Goal: Task Accomplishment & Management: Use online tool/utility

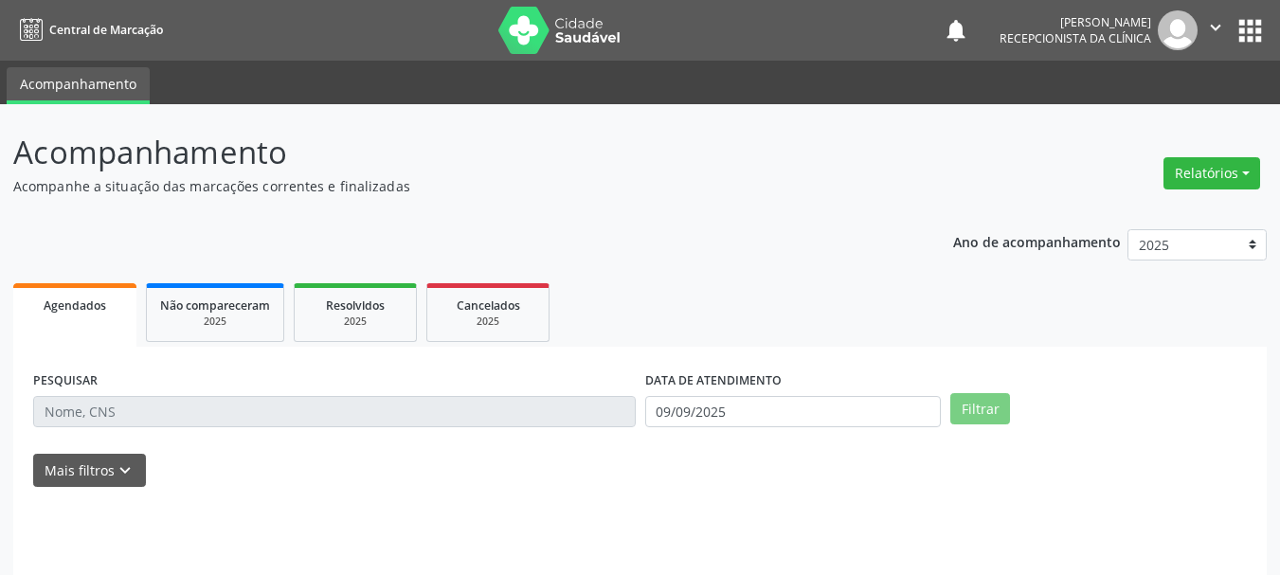
click at [96, 408] on input "text" at bounding box center [334, 412] width 603 height 32
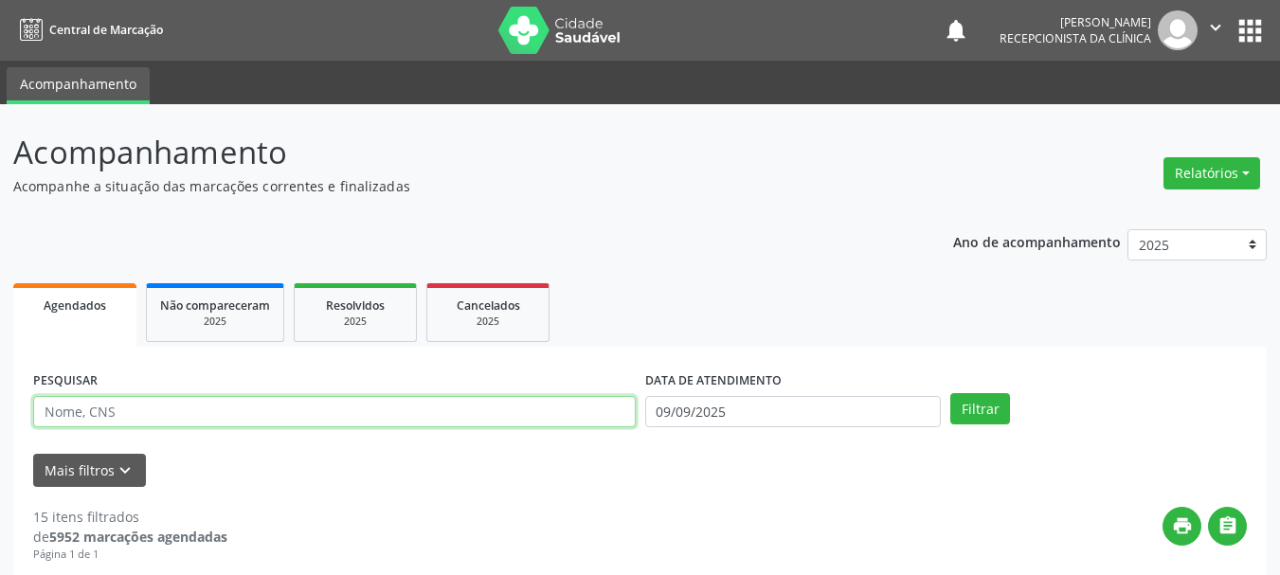
click at [107, 414] on input "text" at bounding box center [334, 412] width 603 height 32
type input "700105934456710"
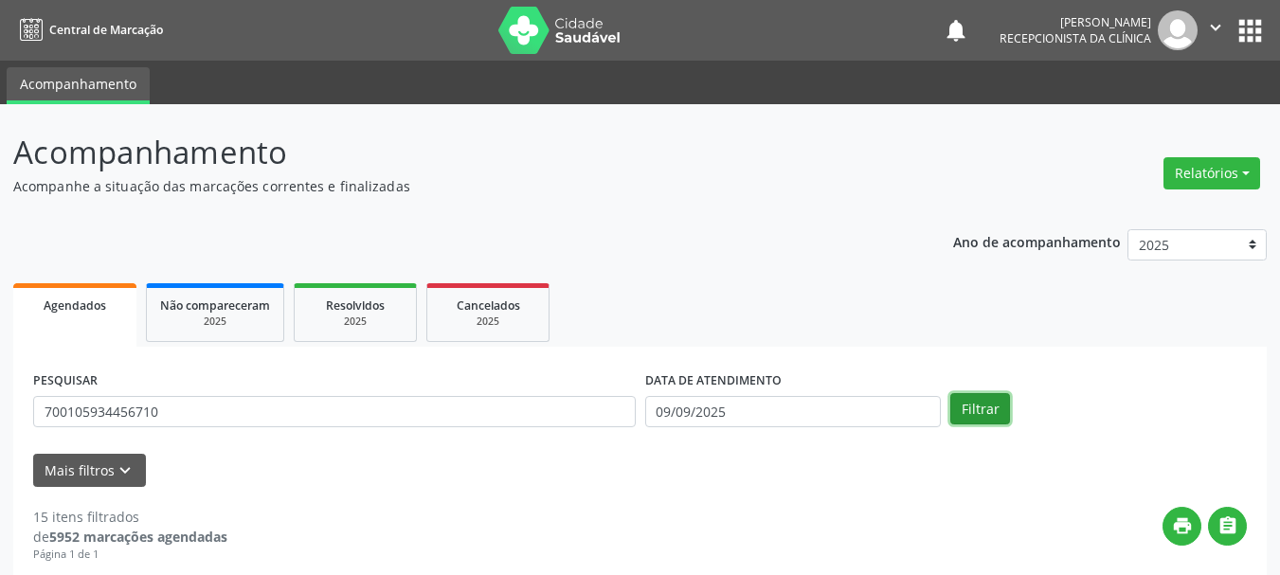
drag, startPoint x: 952, startPoint y: 404, endPoint x: 962, endPoint y: 407, distance: 10.8
click at [957, 404] on button "Filtrar" at bounding box center [981, 409] width 60 height 32
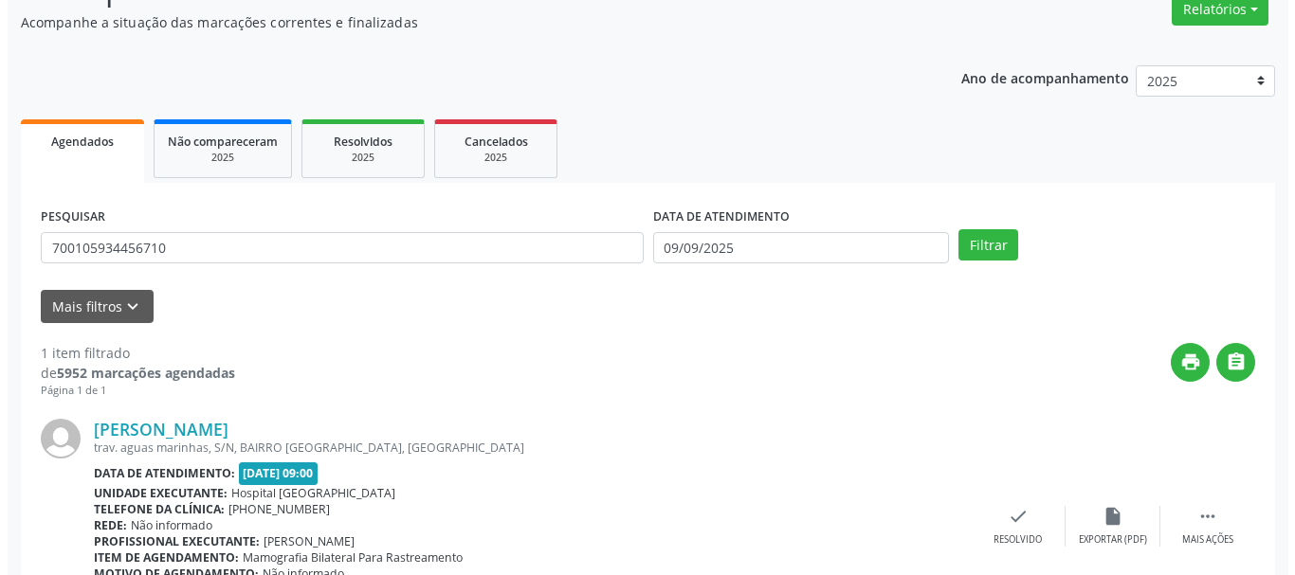
scroll to position [277, 0]
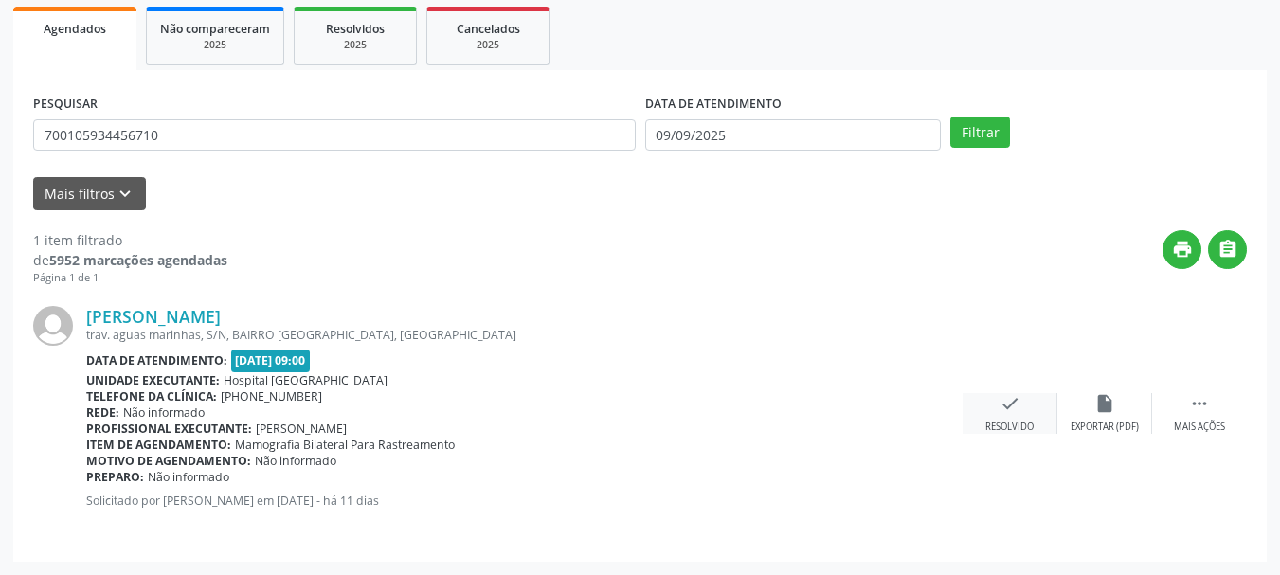
click at [1015, 411] on icon "check" at bounding box center [1010, 403] width 21 height 21
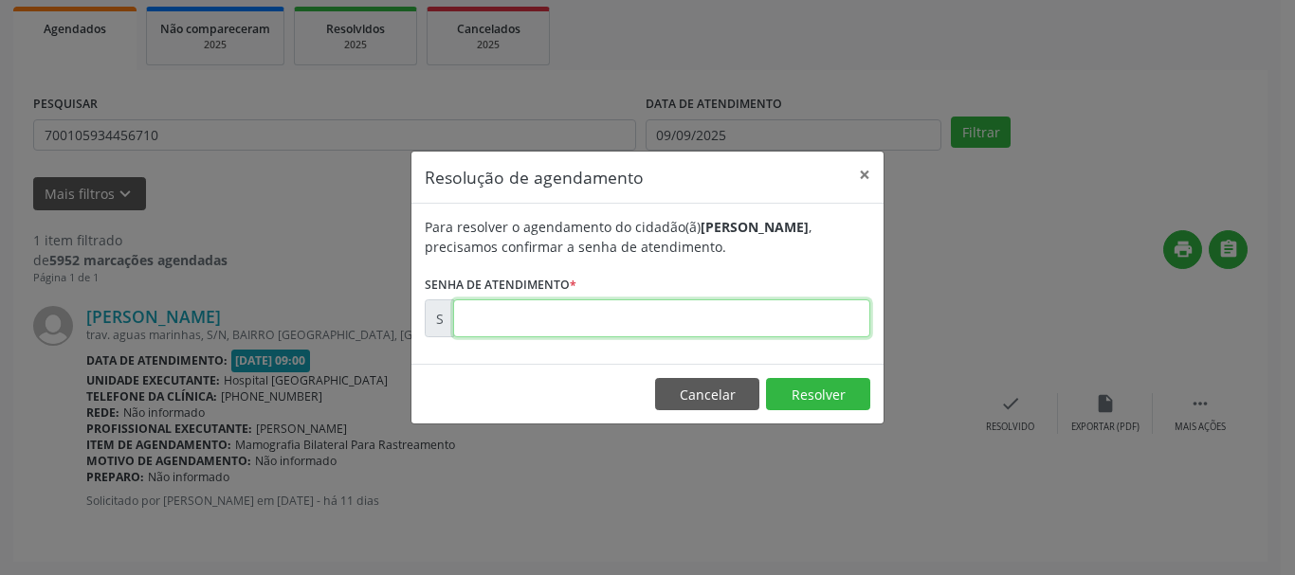
drag, startPoint x: 668, startPoint y: 328, endPoint x: 670, endPoint y: 342, distance: 14.3
click at [670, 342] on div "Para resolver o agendamento do cidadão(ã) [PERSON_NAME] , precisamos confirmar …" at bounding box center [647, 284] width 472 height 160
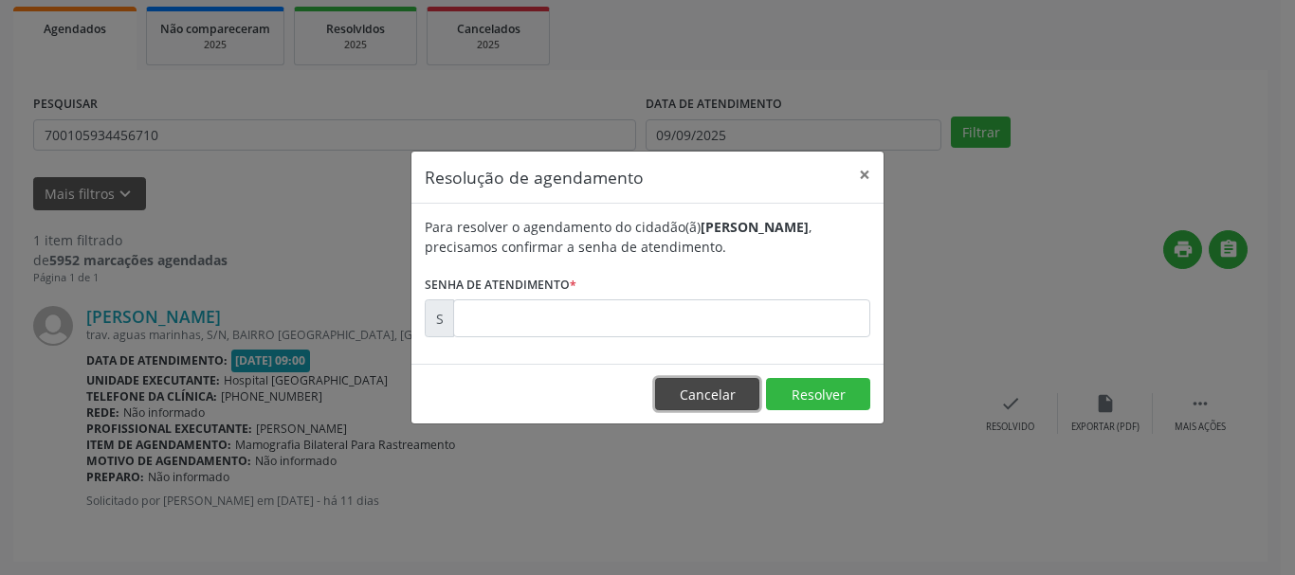
drag, startPoint x: 711, startPoint y: 384, endPoint x: 902, endPoint y: 384, distance: 191.4
click at [712, 384] on button "Cancelar" at bounding box center [707, 394] width 104 height 32
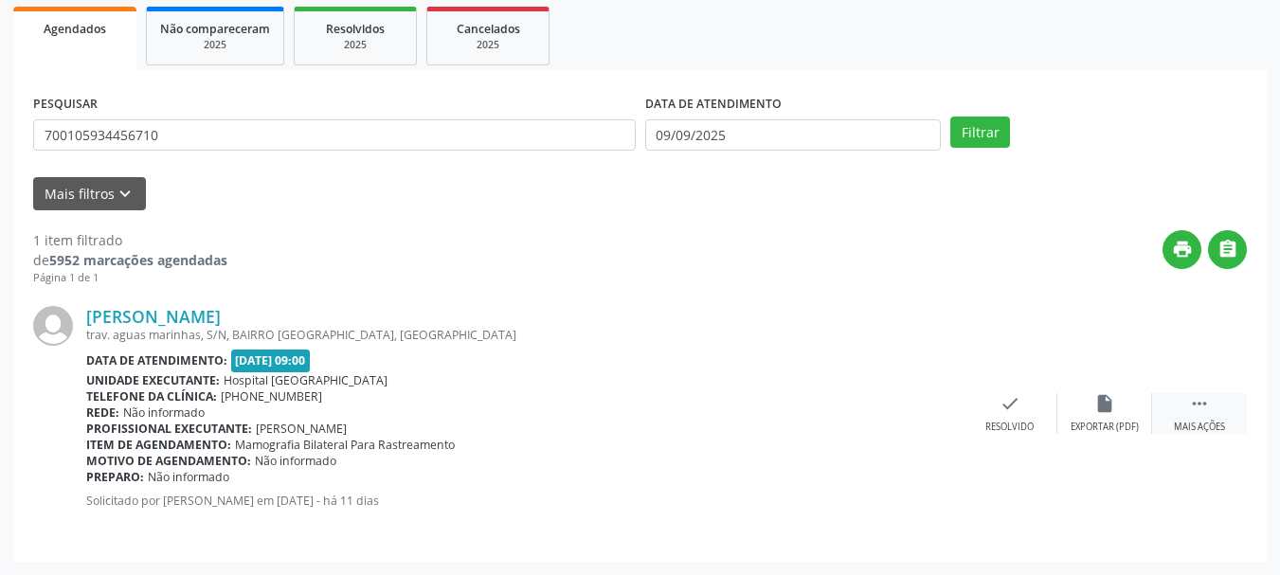
click at [1201, 408] on icon "" at bounding box center [1199, 403] width 21 height 21
click at [930, 413] on div "print Imprimir" at bounding box center [915, 413] width 95 height 41
click at [726, 421] on div "Resolvido" at bounding box center [725, 427] width 48 height 13
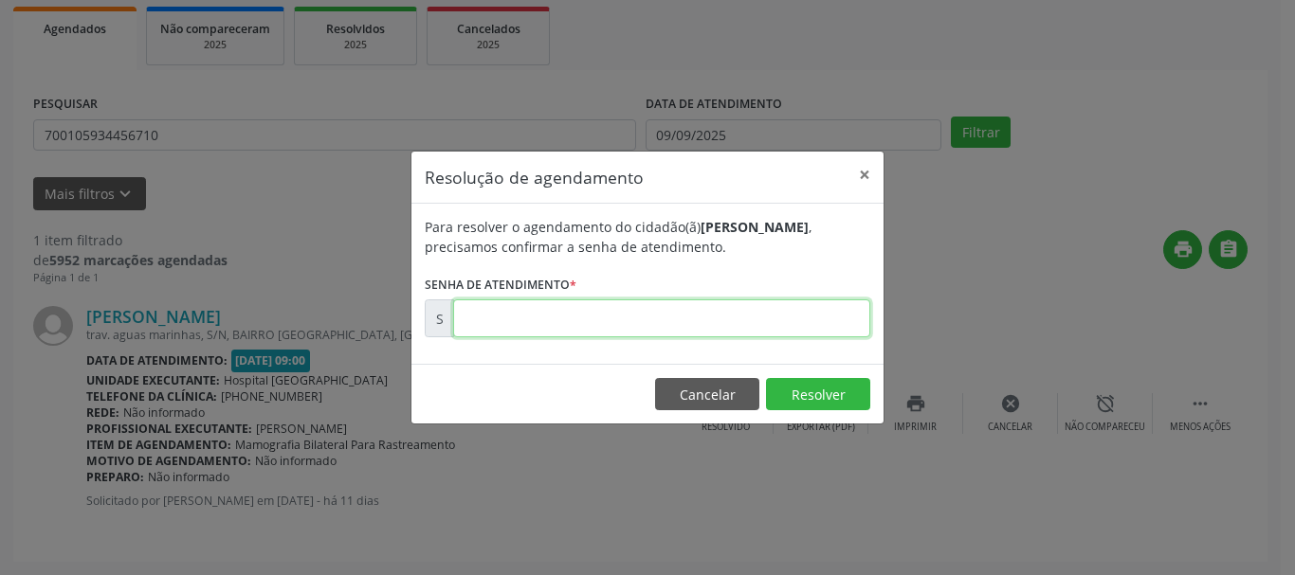
click at [512, 336] on input "text" at bounding box center [661, 318] width 417 height 38
paste input "00174589"
type input "00174589"
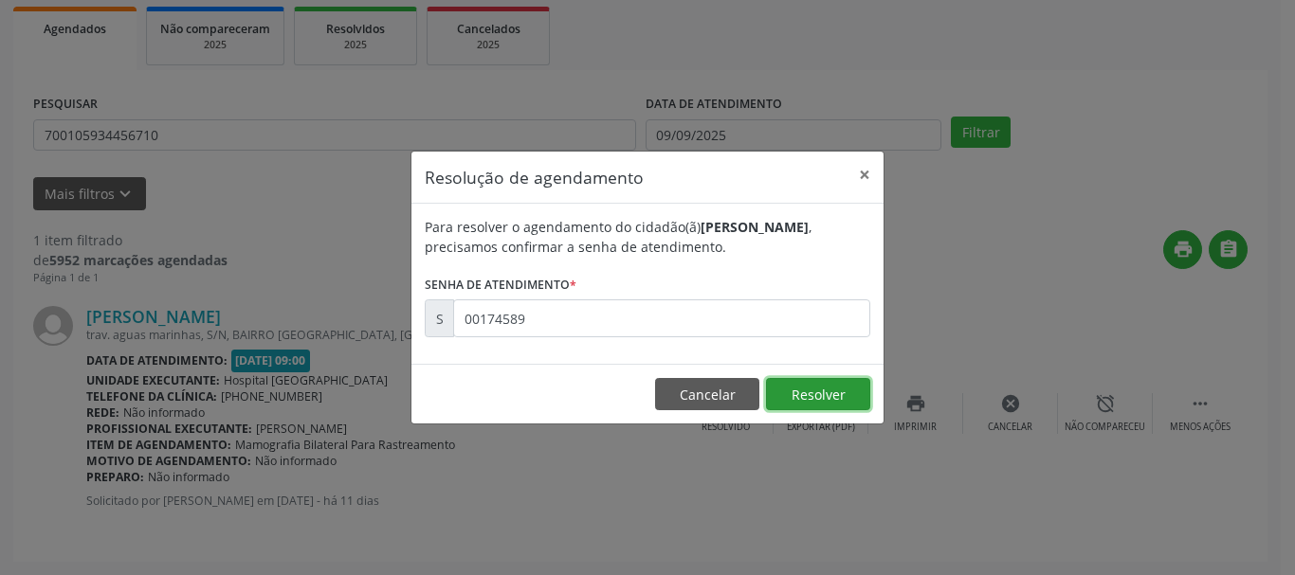
click at [807, 393] on button "Resolver" at bounding box center [818, 394] width 104 height 32
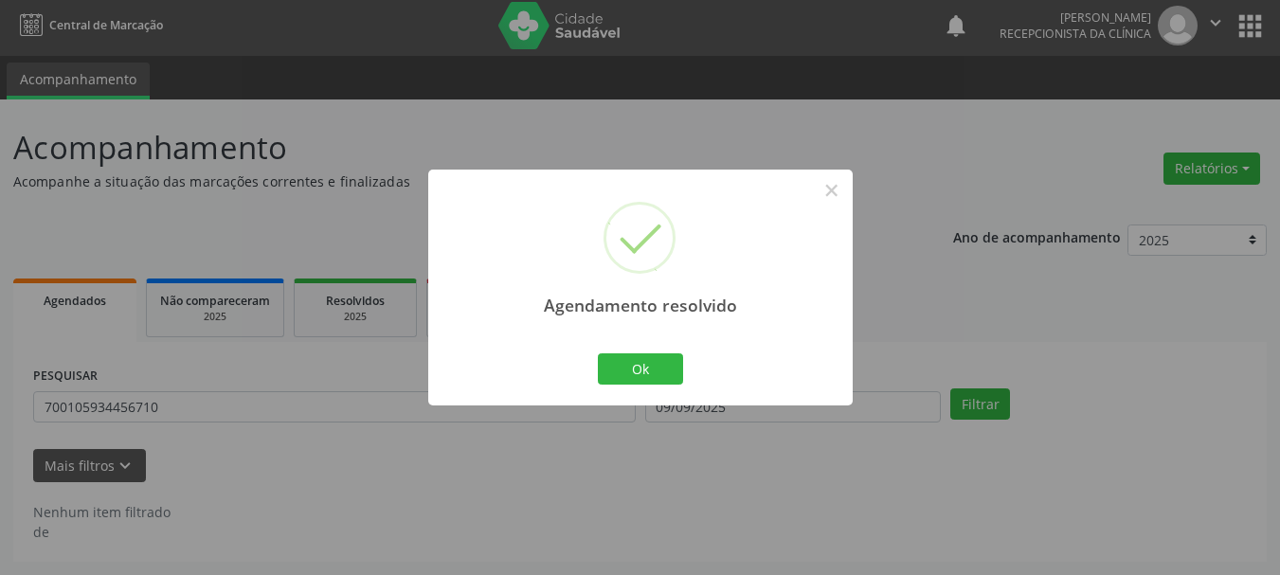
scroll to position [5, 0]
click at [636, 369] on button "Ok" at bounding box center [640, 370] width 85 height 32
